Goal: Check status: Check status

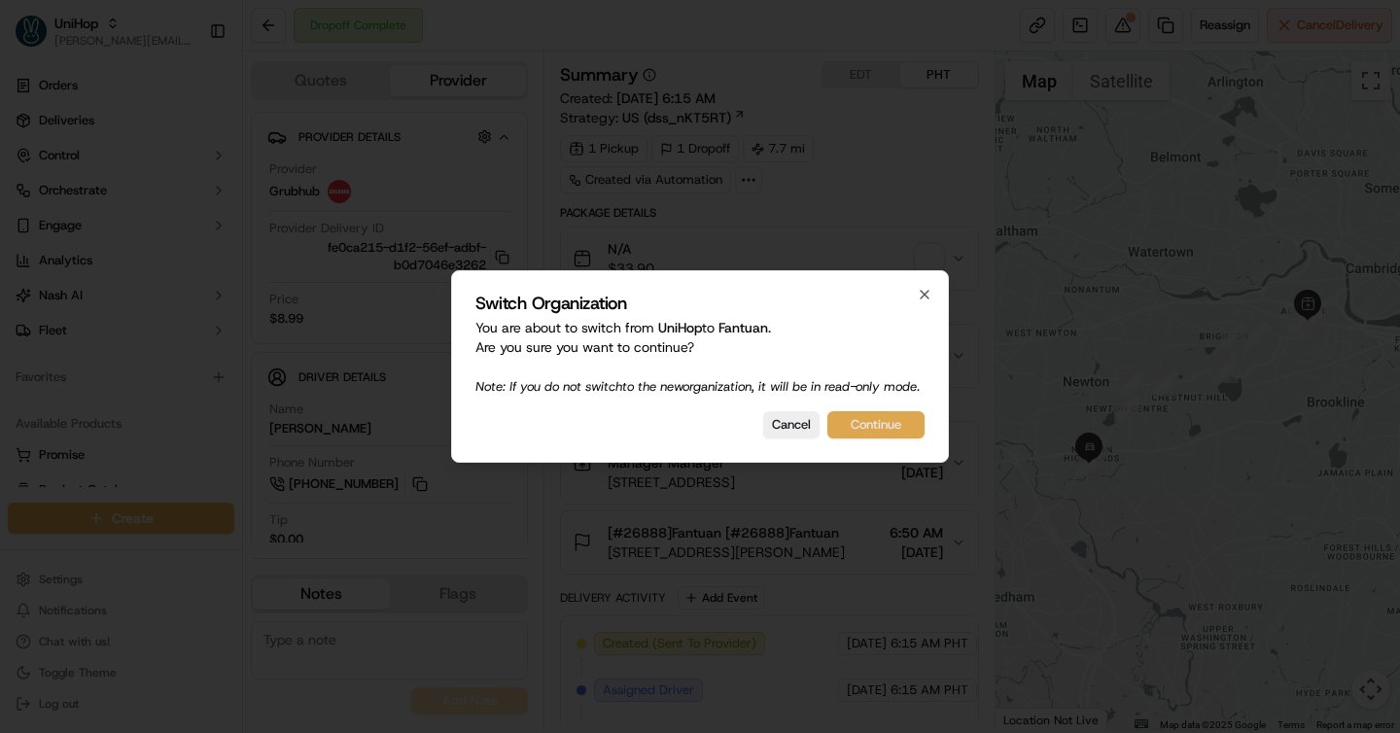
click at [889, 428] on button "Continue" at bounding box center [876, 424] width 97 height 27
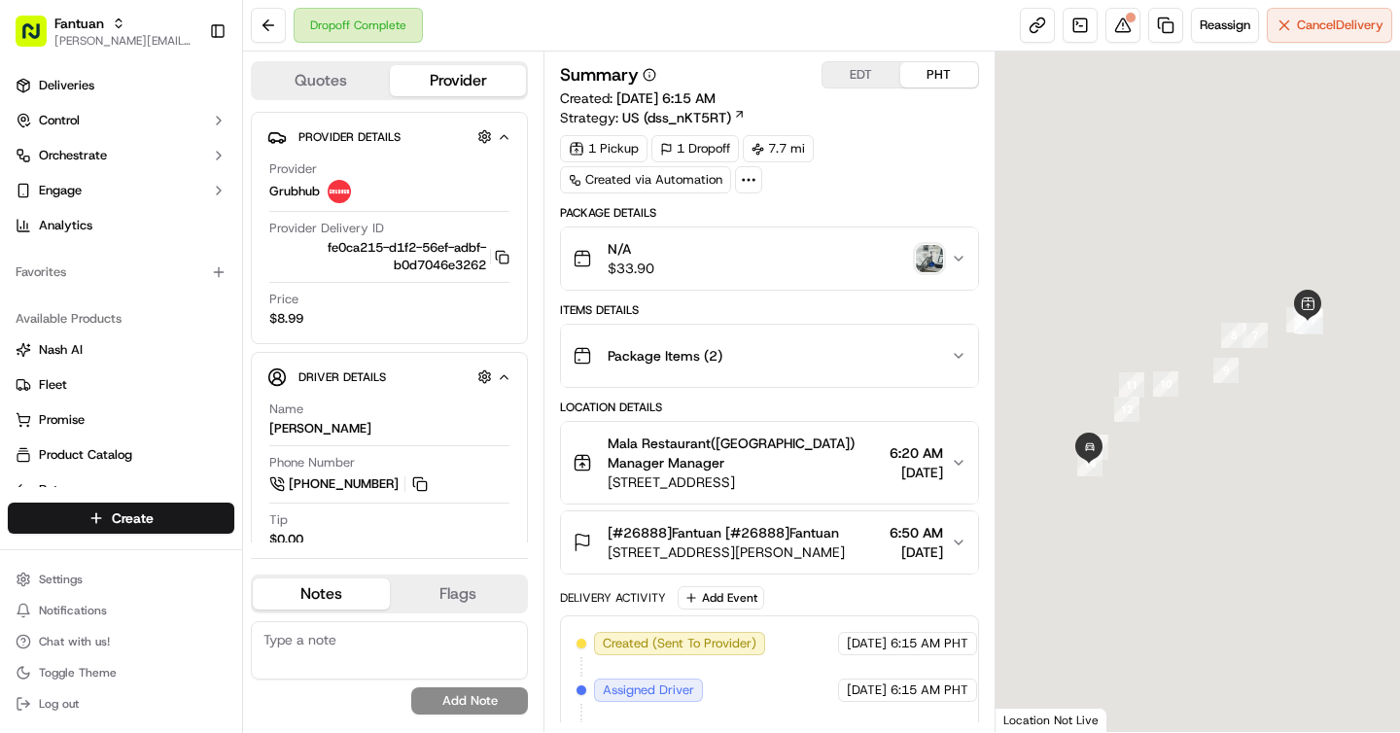
click at [857, 84] on button "EDT" at bounding box center [862, 74] width 78 height 25
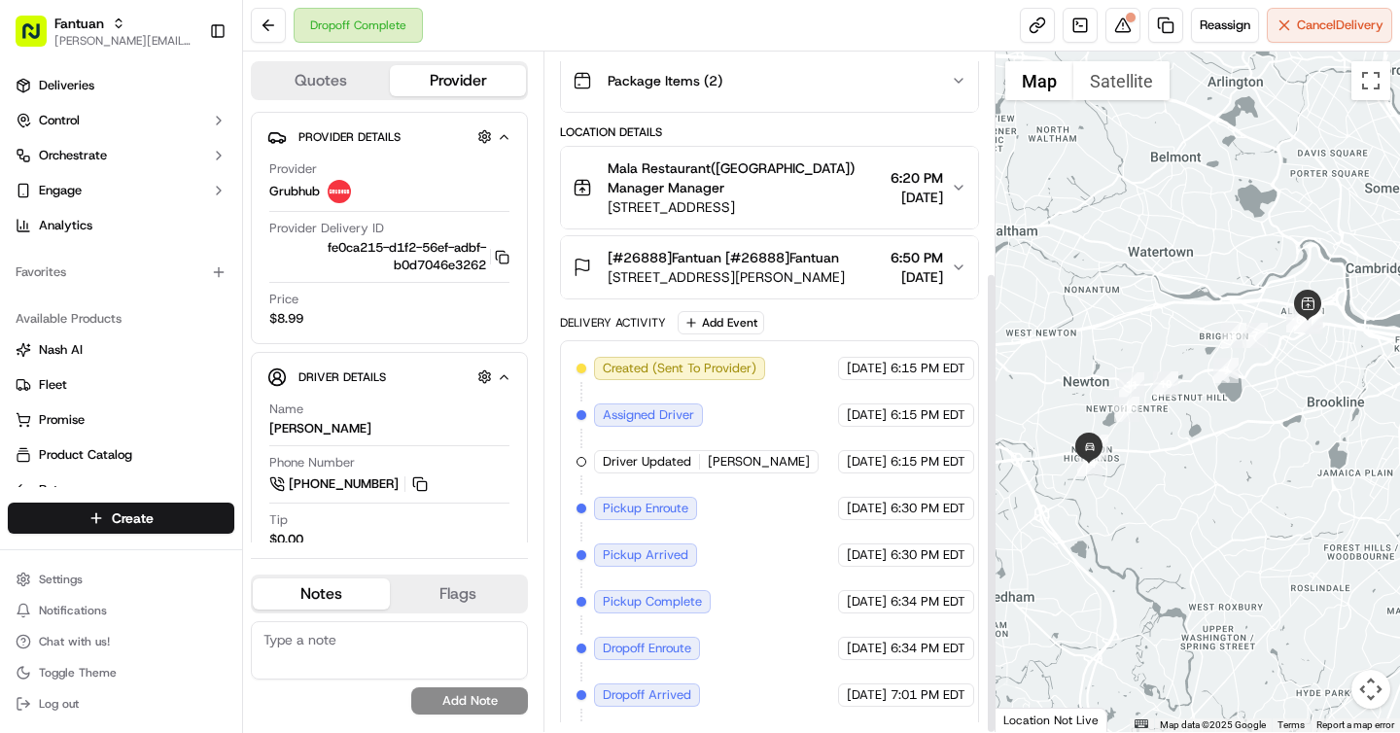
scroll to position [323, 0]
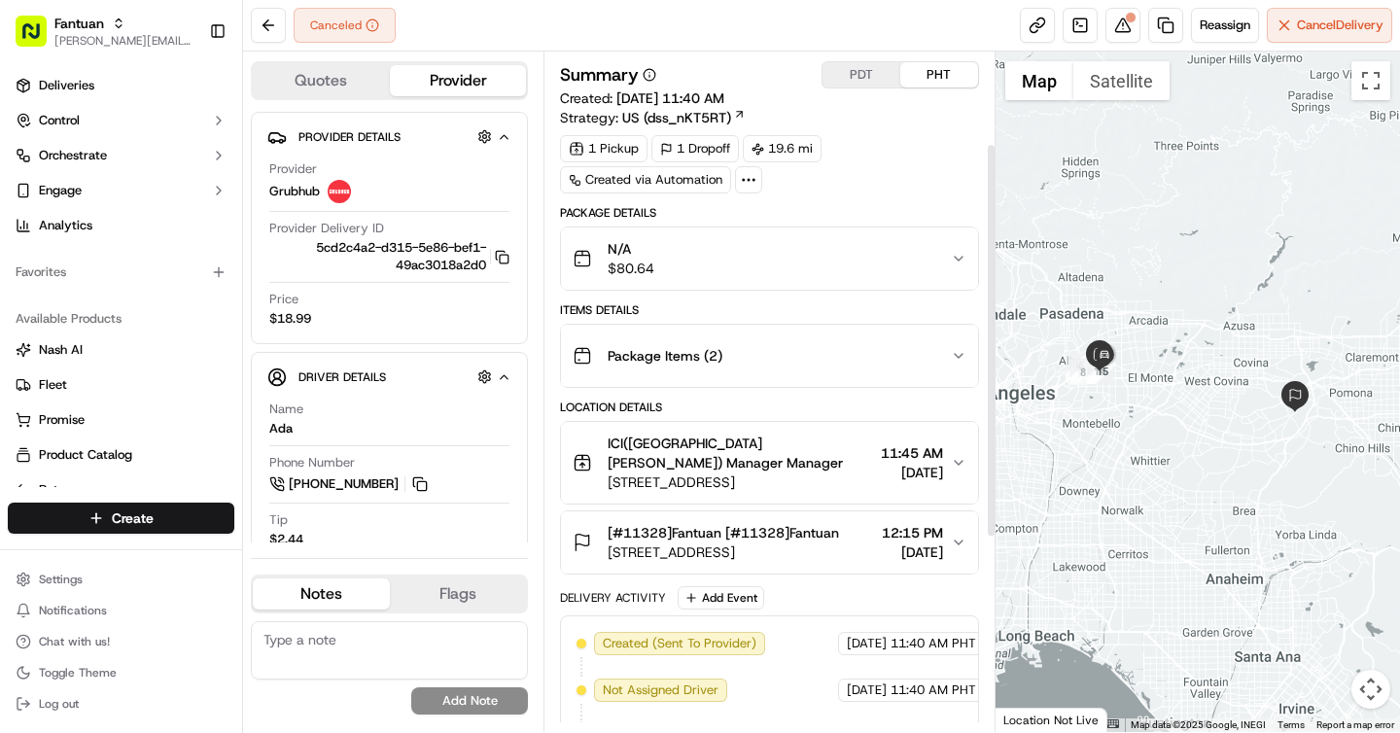
scroll to position [490, 0]
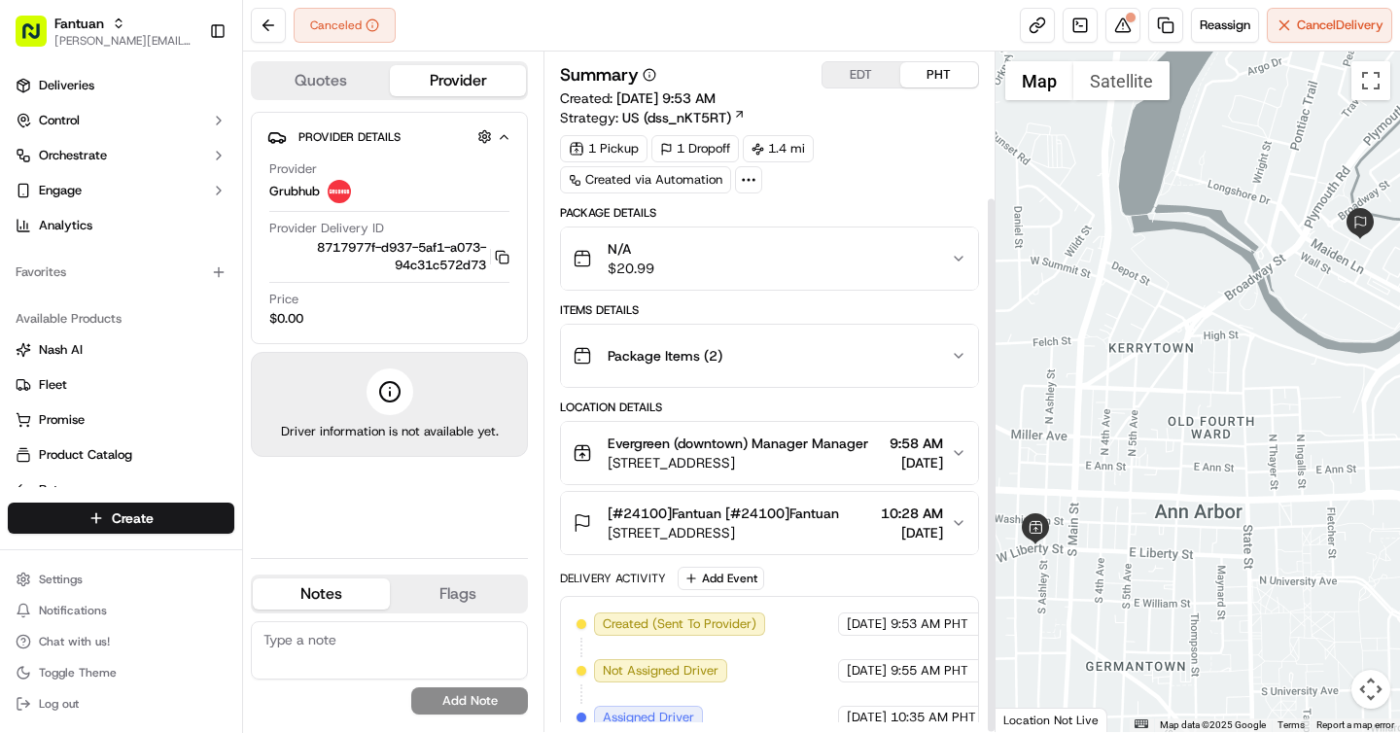
scroll to position [183, 0]
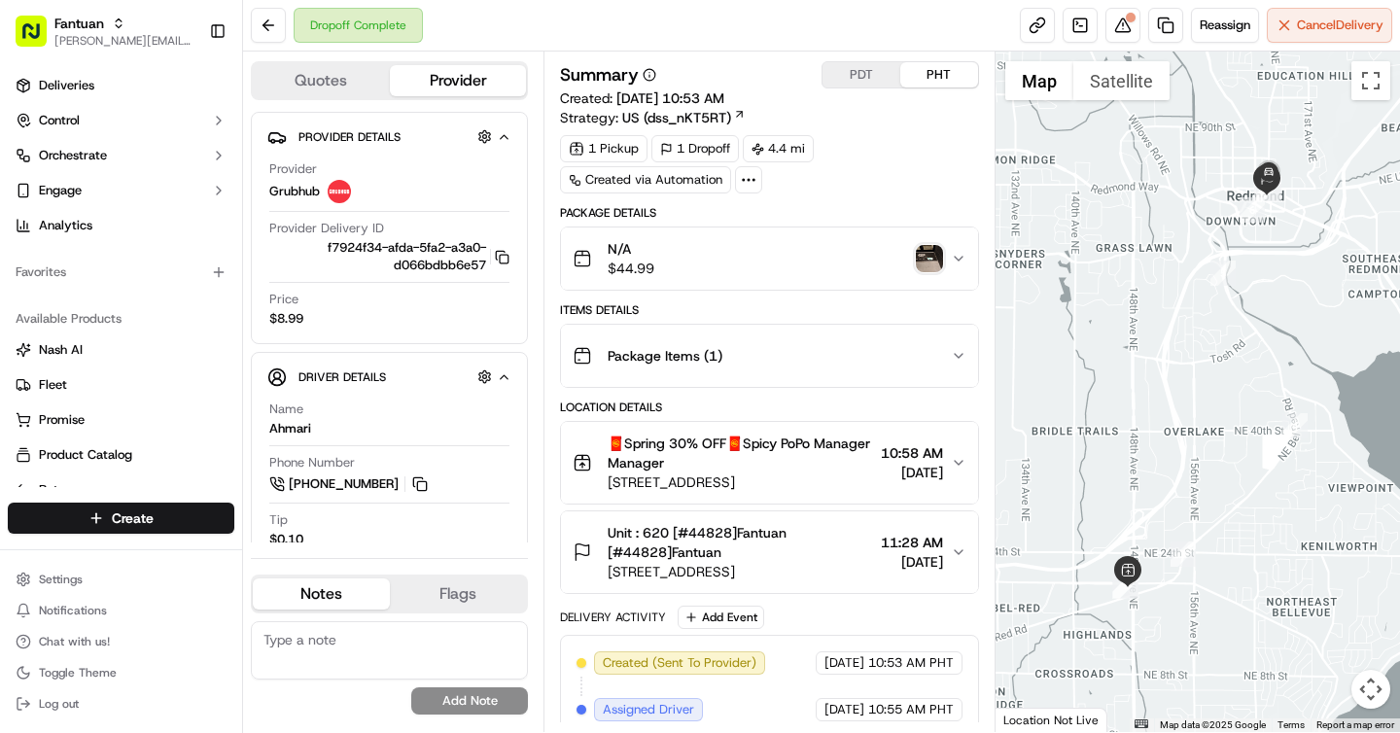
click at [929, 261] on img "button" at bounding box center [929, 258] width 27 height 27
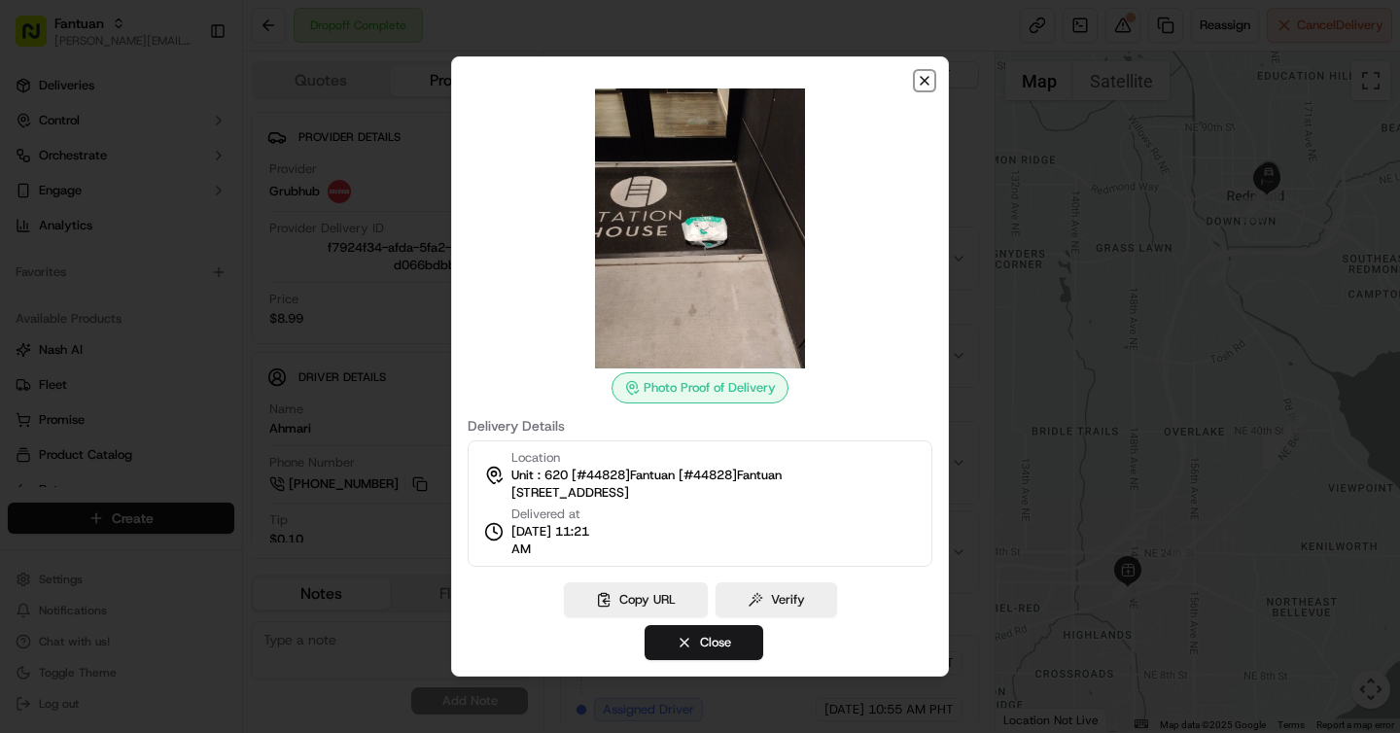
click at [924, 75] on icon "button" at bounding box center [925, 81] width 16 height 16
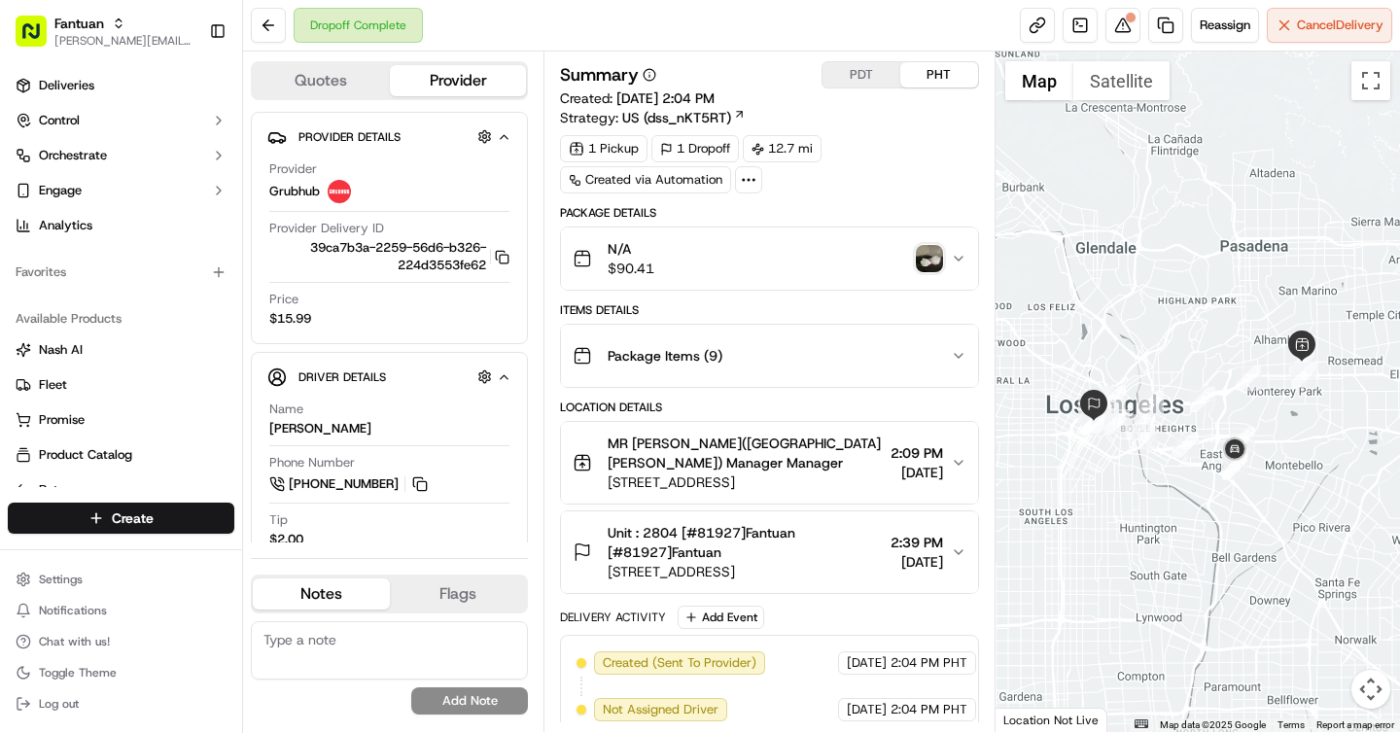
click at [936, 250] on img "button" at bounding box center [929, 258] width 27 height 27
